Goal: Task Accomplishment & Management: Manage account settings

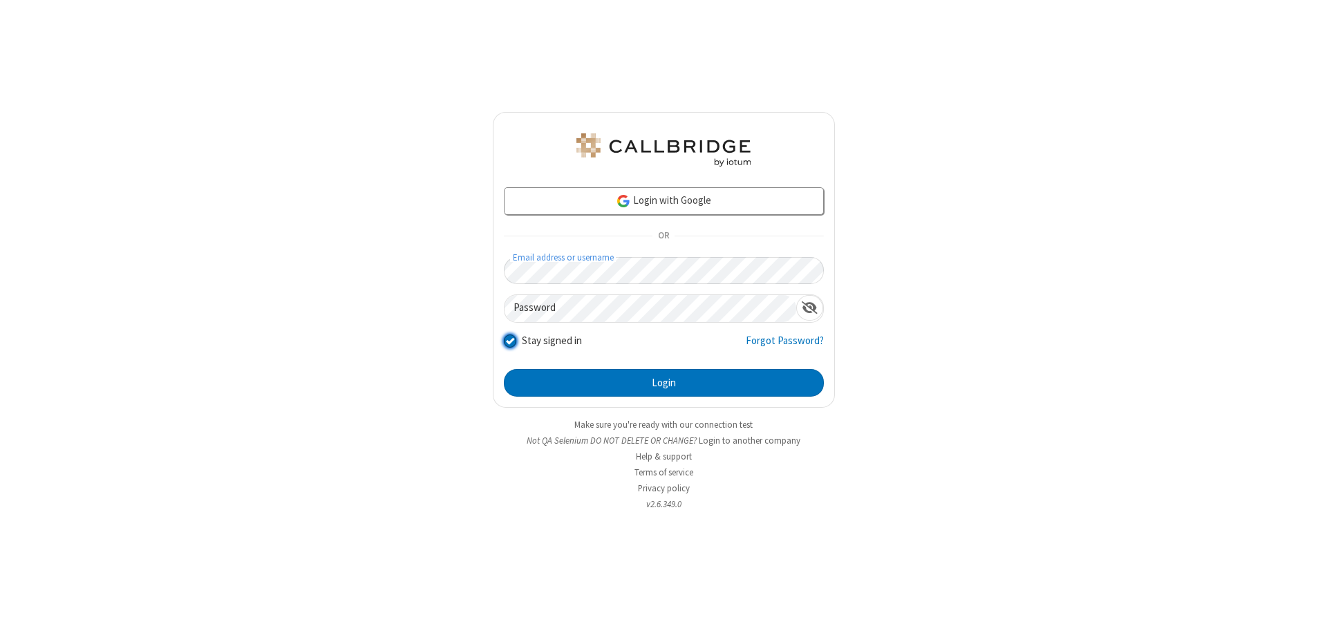
click at [509, 340] on input "Stay signed in" at bounding box center [510, 340] width 13 height 15
checkbox input "false"
click at [663, 383] on button "Login" at bounding box center [664, 383] width 320 height 28
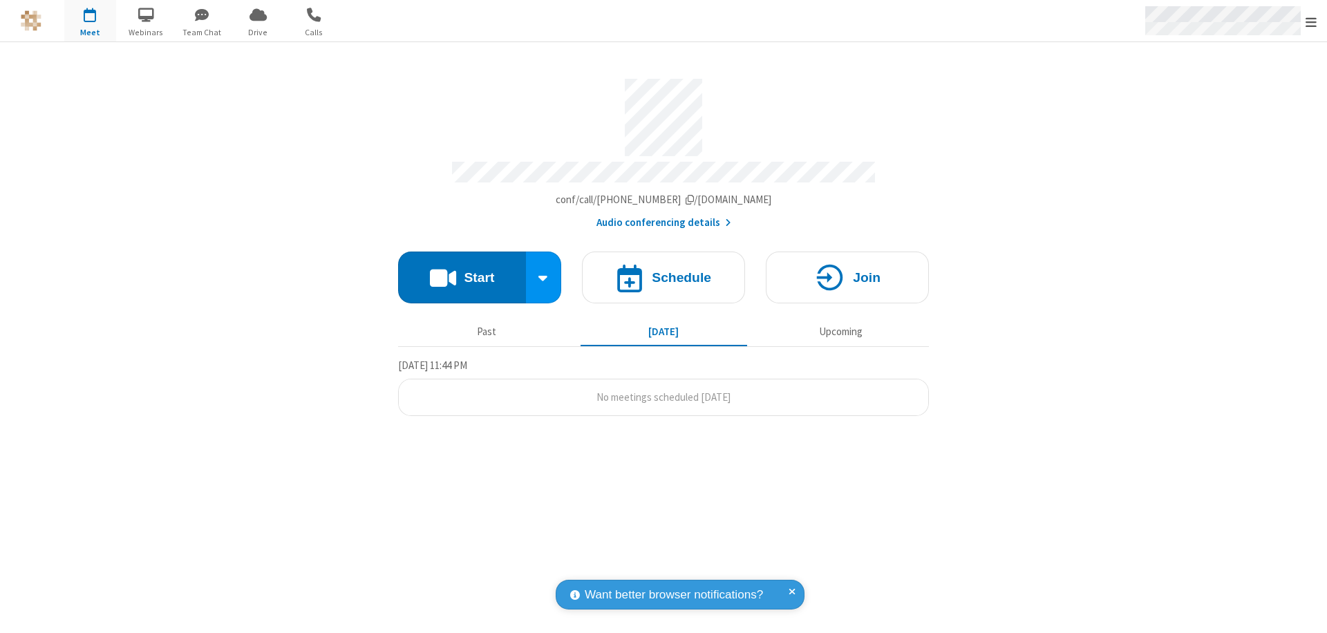
click at [1311, 21] on span "Open menu" at bounding box center [1310, 22] width 11 height 14
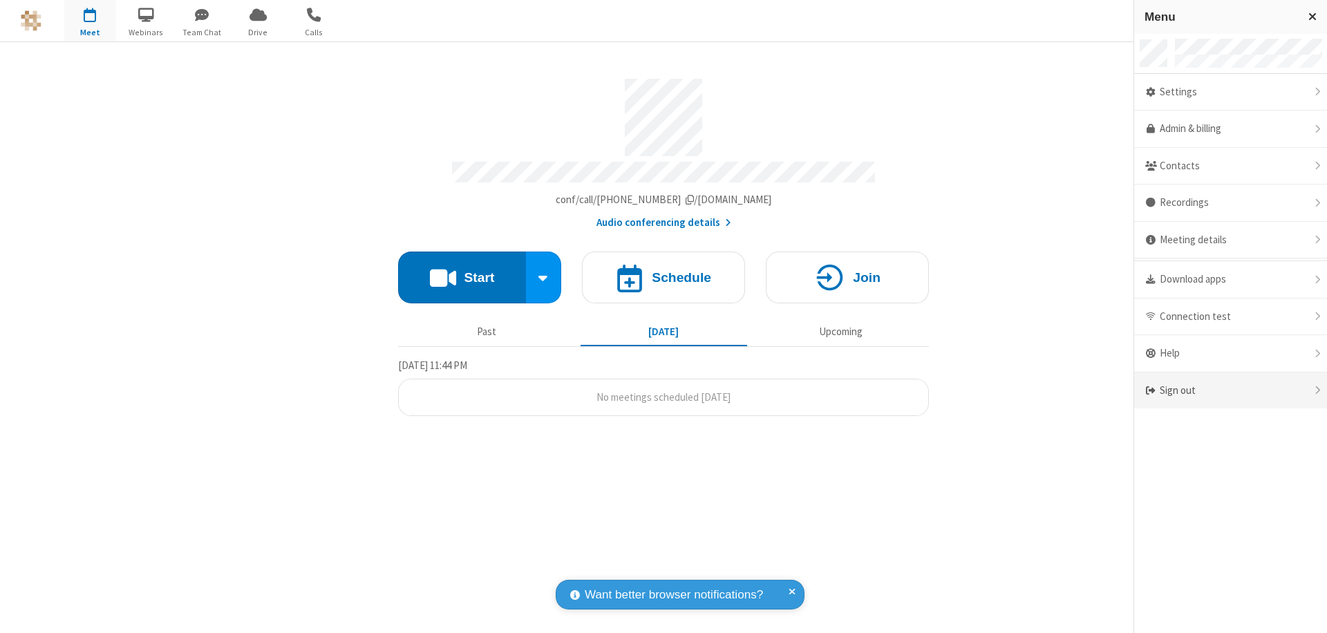
click at [1230, 390] on div "Sign out" at bounding box center [1230, 390] width 193 height 37
